Goal: Find contact information: Find contact information

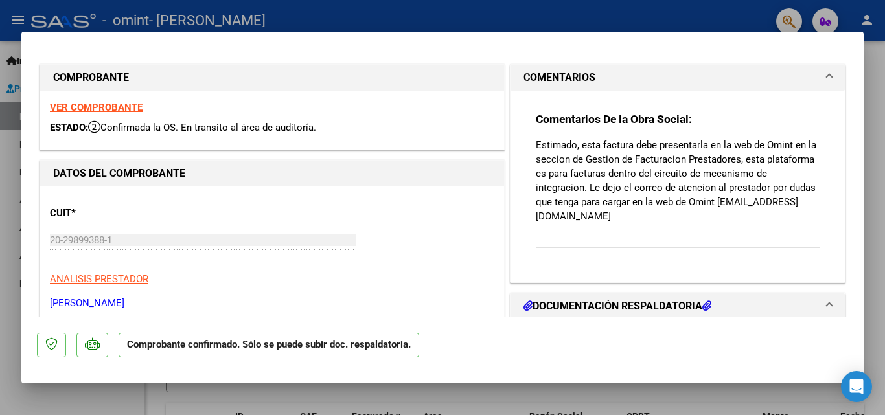
click at [79, 108] on strong "VER COMPROBANTE" at bounding box center [96, 108] width 93 height 12
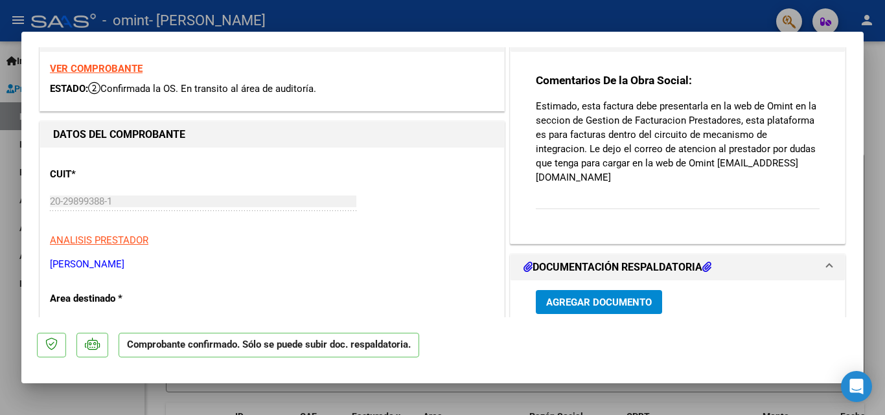
scroll to position [21, 0]
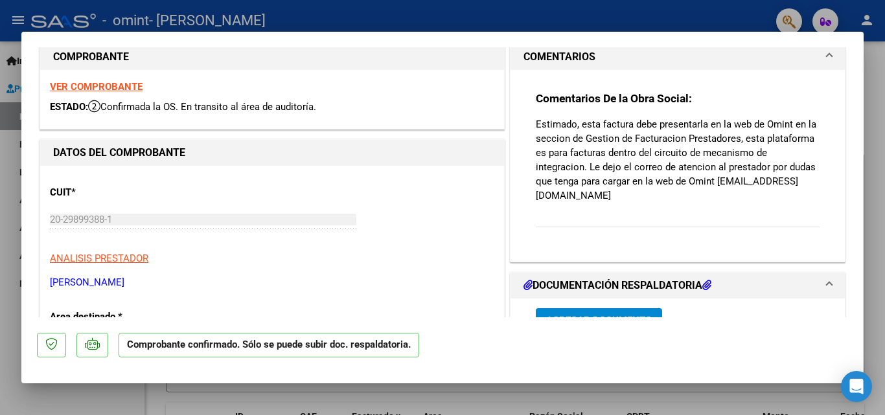
click at [879, 152] on div at bounding box center [442, 207] width 885 height 415
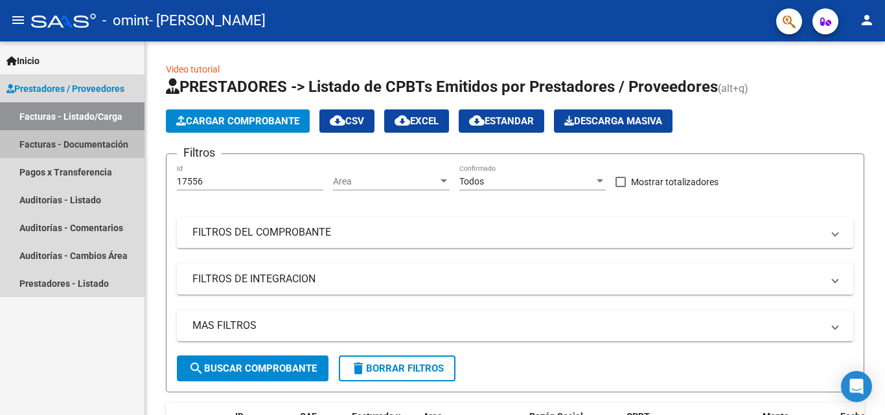
click at [83, 140] on link "Facturas - Documentación" at bounding box center [72, 144] width 145 height 28
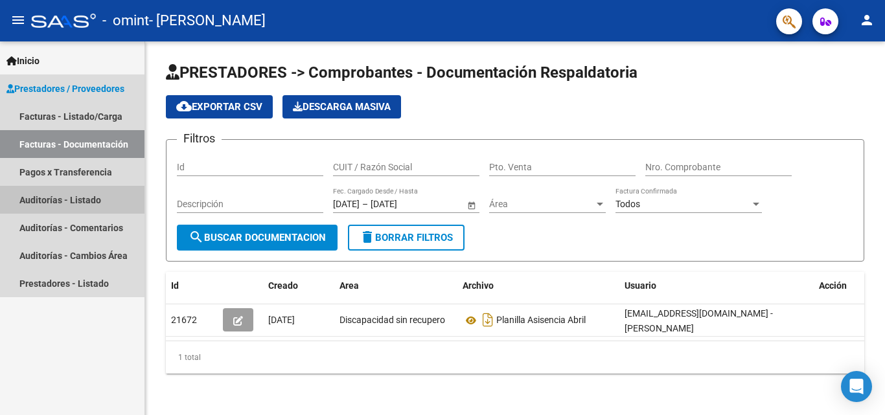
click at [73, 205] on link "Auditorías - Listado" at bounding box center [72, 200] width 145 height 28
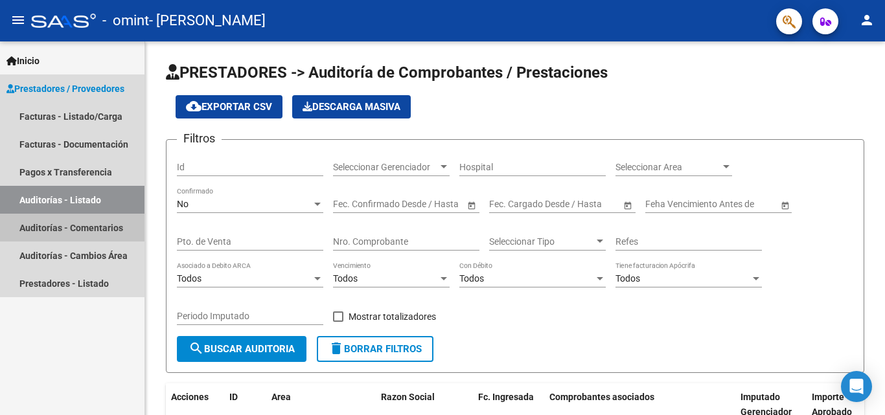
click at [70, 230] on link "Auditorías - Comentarios" at bounding box center [72, 228] width 145 height 28
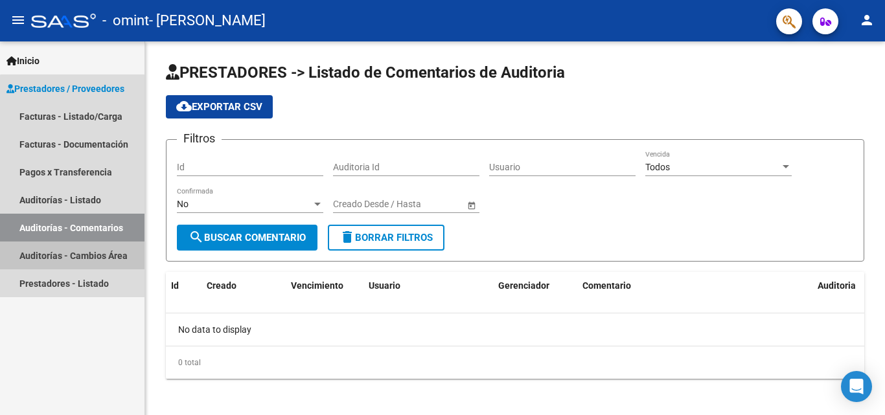
click at [73, 257] on link "Auditorías - Cambios Área" at bounding box center [72, 256] width 145 height 28
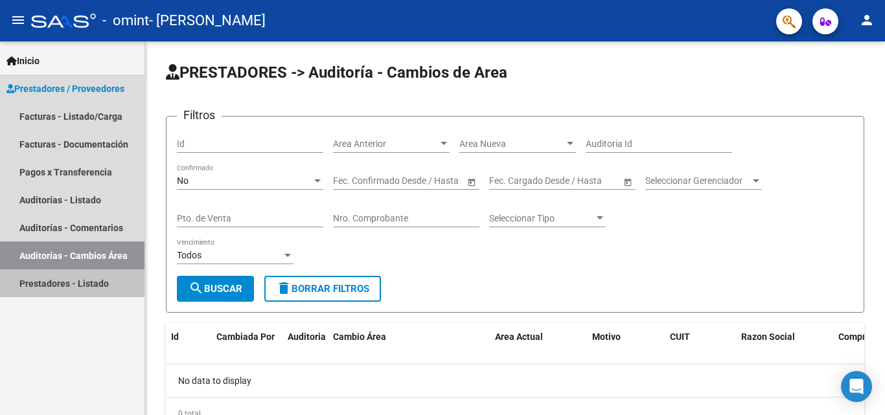
click at [65, 282] on link "Prestadores - Listado" at bounding box center [72, 284] width 145 height 28
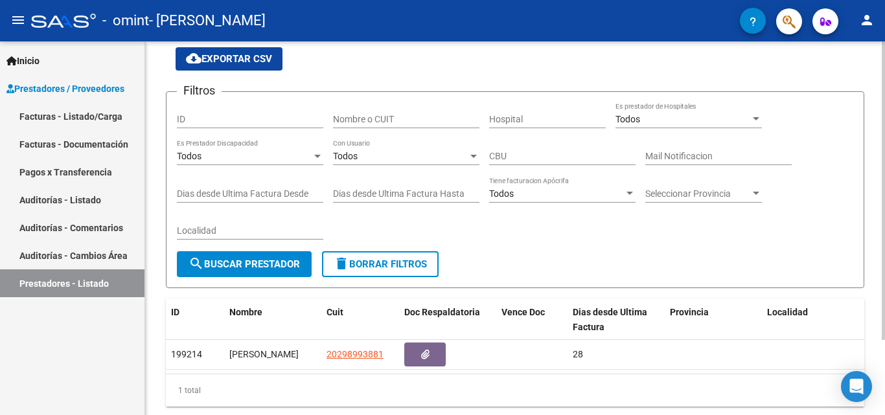
scroll to position [6, 0]
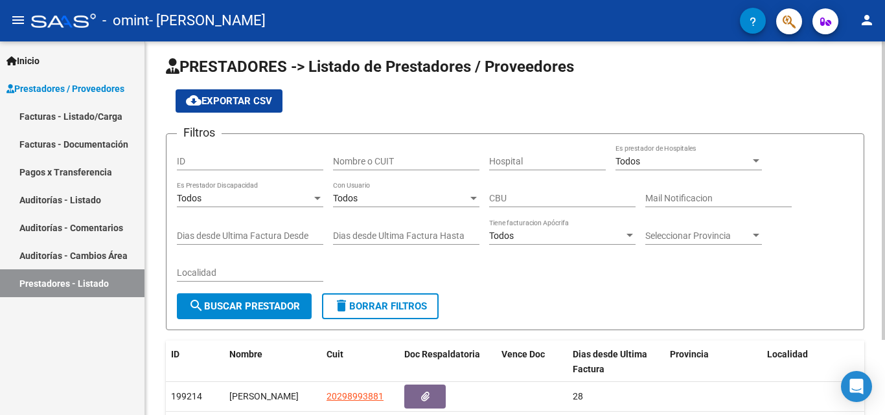
click at [876, 69] on div "PRESTADORES -> Listado de Prestadores / Proveedores cloud_download Exportar CSV…" at bounding box center [516, 263] width 743 height 455
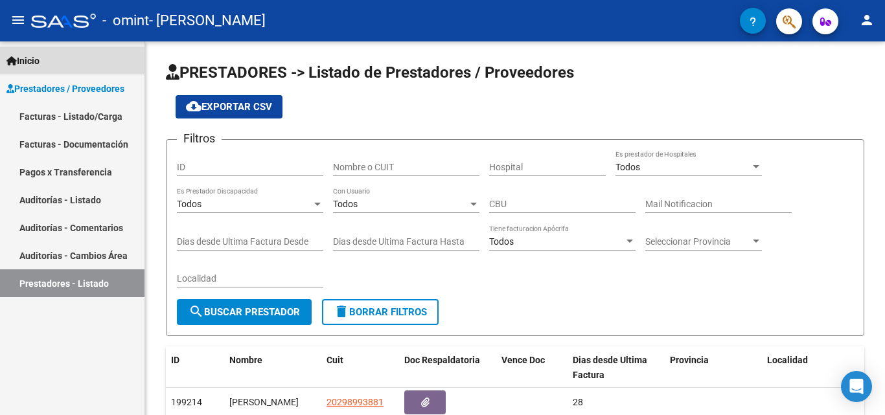
click at [13, 61] on icon at bounding box center [11, 60] width 10 height 9
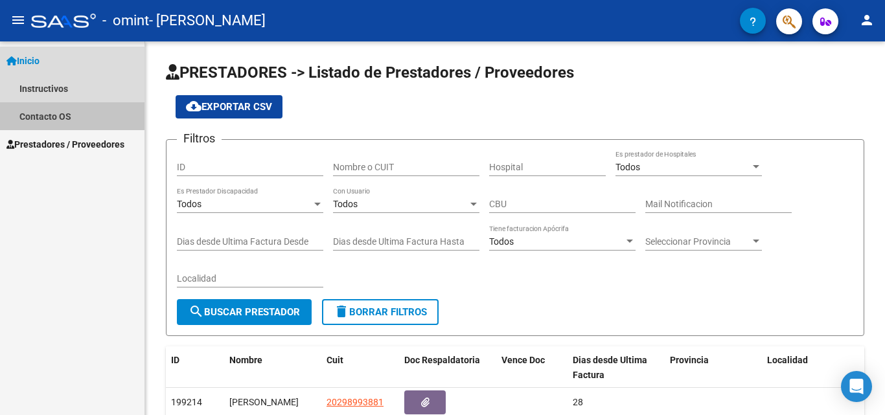
click at [48, 121] on link "Contacto OS" at bounding box center [72, 116] width 145 height 28
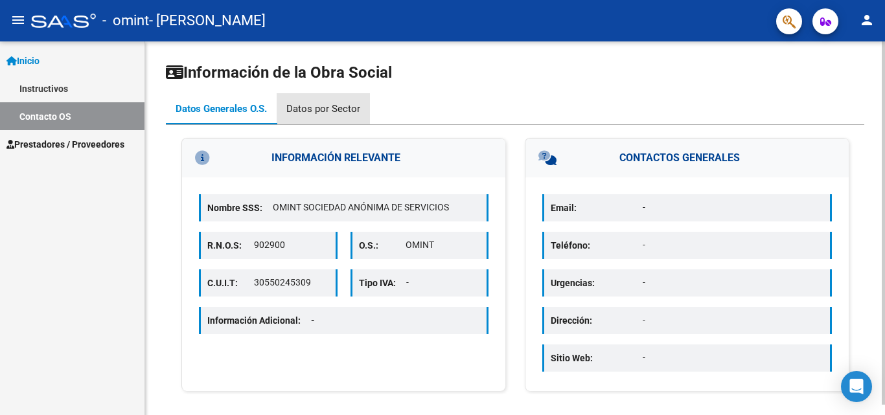
click at [325, 106] on div "Datos por Sector" at bounding box center [323, 109] width 74 height 14
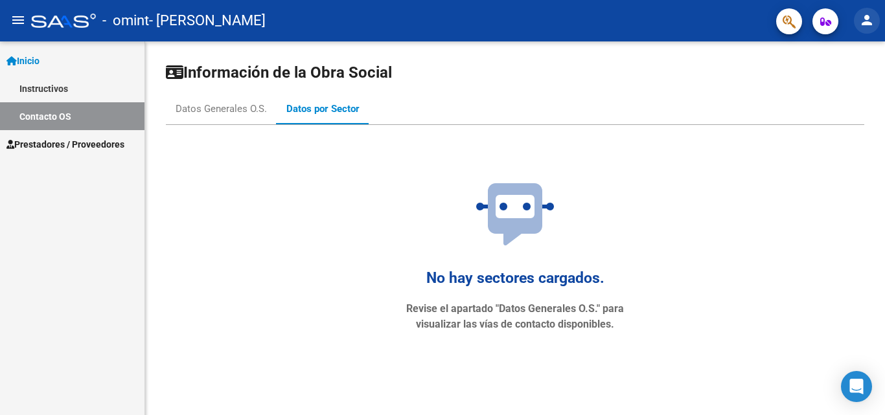
click at [869, 24] on mat-icon "person" at bounding box center [867, 20] width 16 height 16
click at [869, 24] on div at bounding box center [442, 207] width 885 height 415
click at [864, 385] on div "Open Intercom Messenger" at bounding box center [857, 387] width 34 height 34
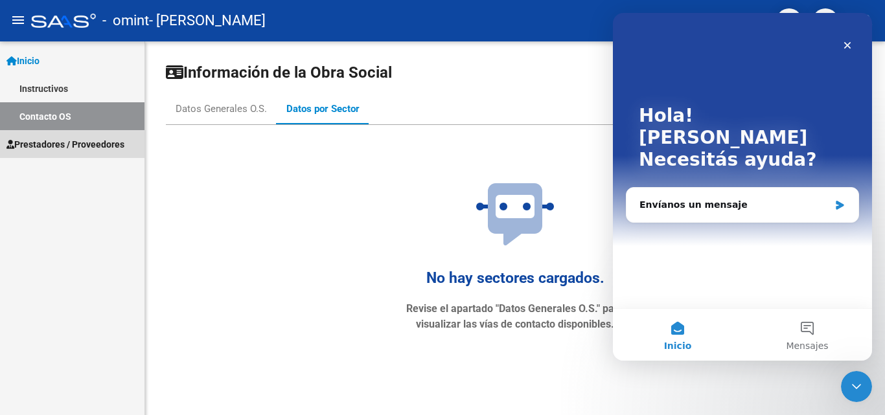
click at [61, 141] on span "Prestadores / Proveedores" at bounding box center [65, 144] width 118 height 14
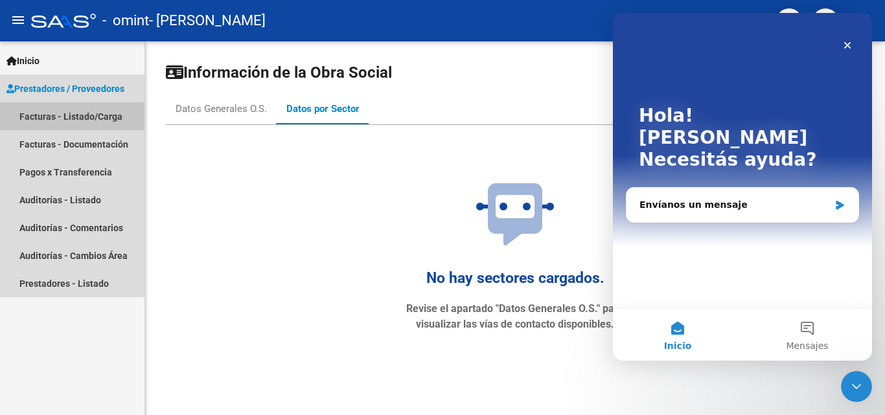
click at [73, 115] on link "Facturas - Listado/Carga" at bounding box center [72, 116] width 145 height 28
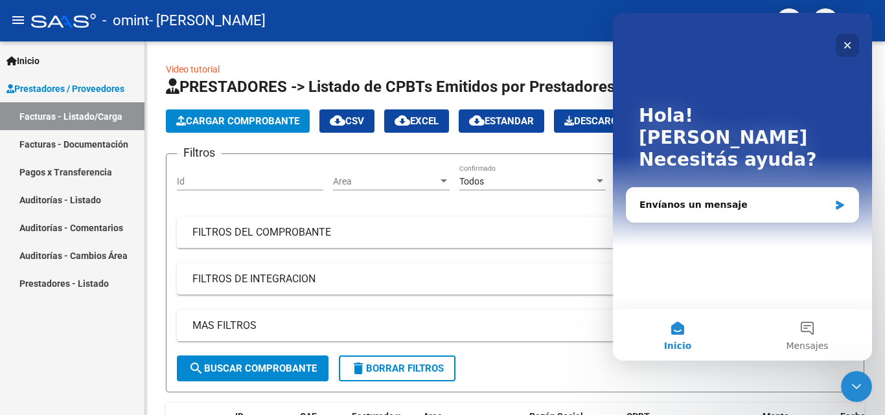
click at [853, 44] on div "Cerrar" at bounding box center [847, 45] width 23 height 23
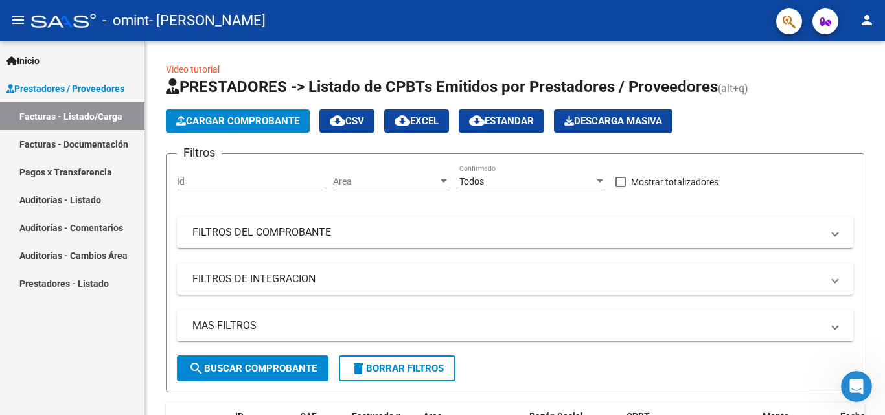
click at [827, 27] on icon "button" at bounding box center [825, 22] width 11 height 10
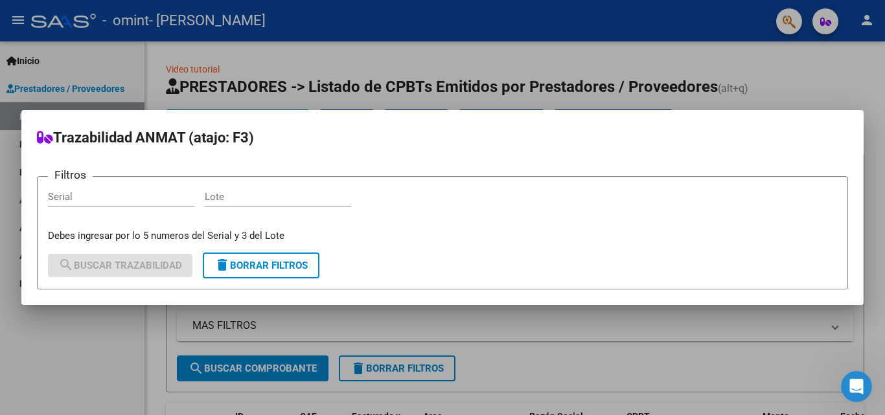
click at [781, 28] on div at bounding box center [442, 207] width 885 height 415
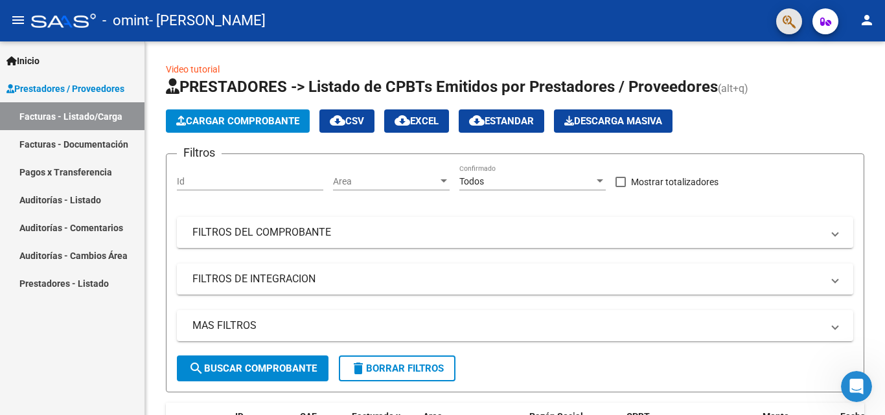
click at [781, 28] on button "button" at bounding box center [789, 21] width 26 height 26
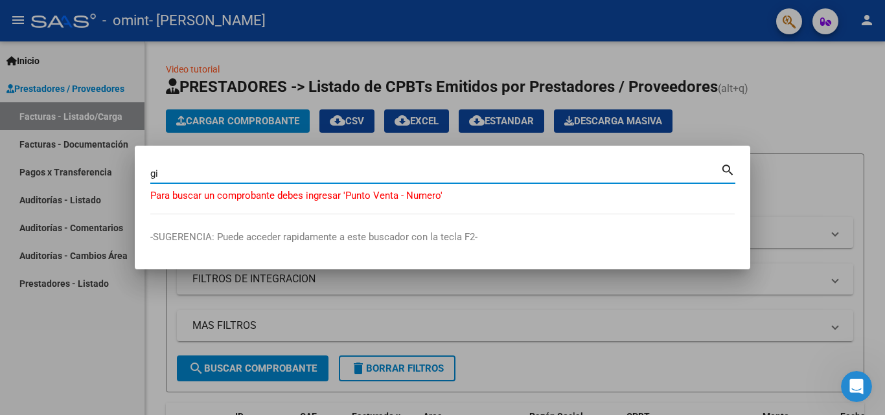
type input "g"
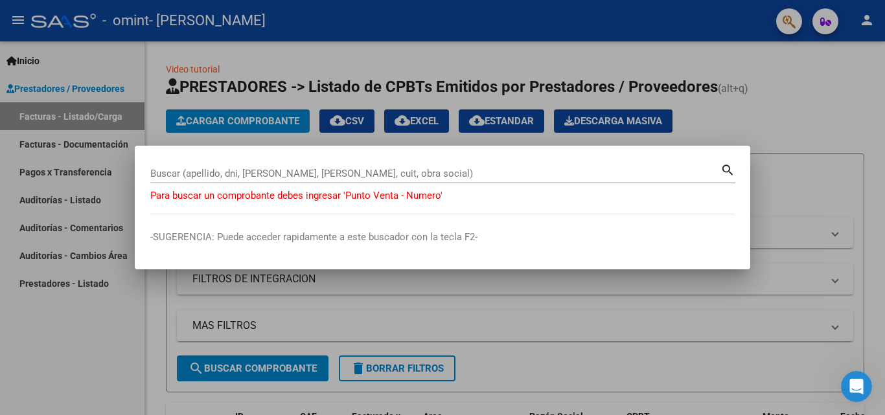
click at [25, 98] on div at bounding box center [442, 207] width 885 height 415
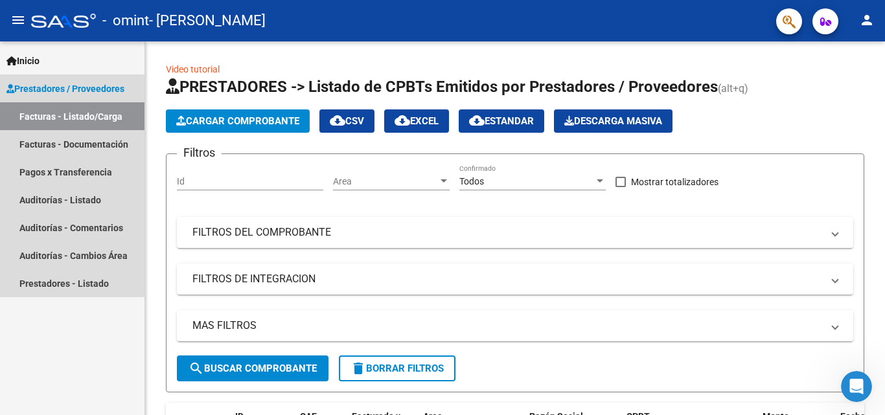
click at [71, 92] on span "Prestadores / Proveedores" at bounding box center [65, 89] width 118 height 14
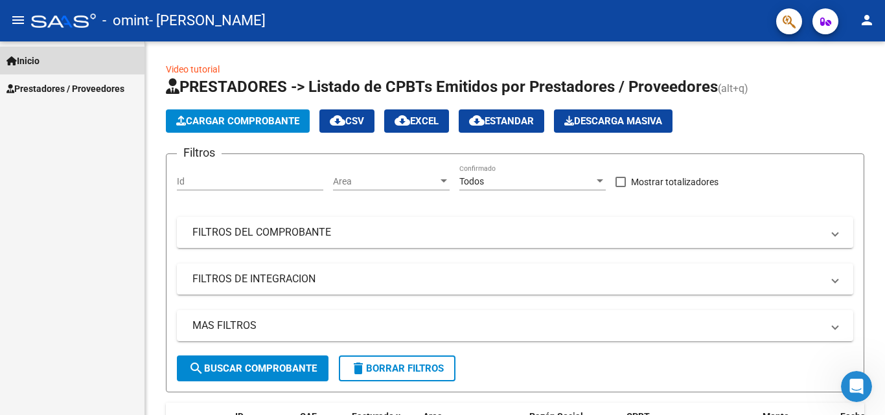
click at [33, 64] on span "Inicio" at bounding box center [22, 61] width 33 height 14
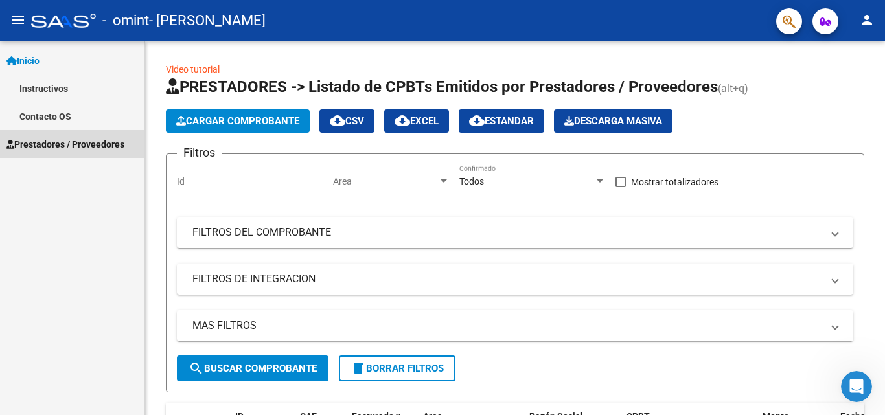
click at [60, 146] on span "Prestadores / Proveedores" at bounding box center [65, 144] width 118 height 14
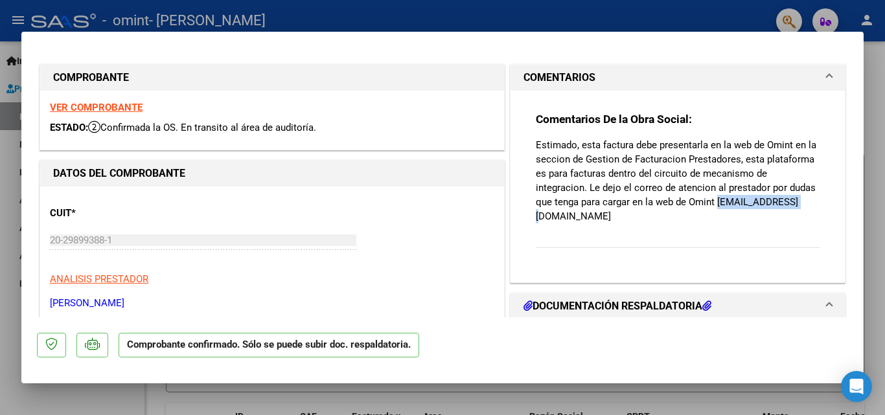
drag, startPoint x: 712, startPoint y: 200, endPoint x: 807, endPoint y: 200, distance: 95.3
click at [807, 200] on p "Estimado, esta factura debe presentarla en la web de Omint en la seccion de Ges…" at bounding box center [678, 181] width 284 height 86
copy p "CGP@OMINT.COM.AR"
